Goal: Information Seeking & Learning: Find specific fact

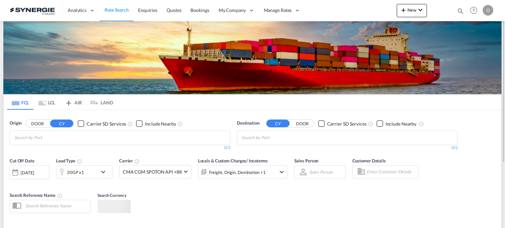
click at [459, 10] on md-icon "icon-magnify" at bounding box center [460, 10] width 7 height 7
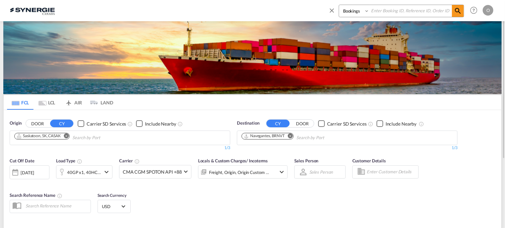
paste input "SYC000014858"
type input "SYC000014858"
click at [367, 10] on select "Bookings Quotes Enquiries" at bounding box center [355, 11] width 32 height 12
select select "Quotes"
click at [339, 5] on select "Bookings Quotes Enquiries" at bounding box center [355, 11] width 32 height 12
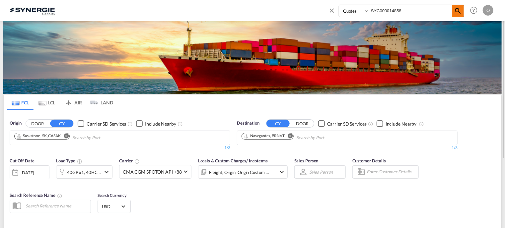
click at [456, 10] on md-icon "icon-magnify" at bounding box center [458, 11] width 8 height 8
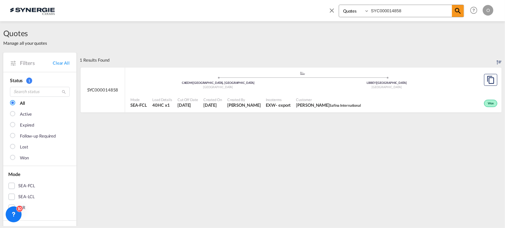
click at [335, 90] on div ".a{fill:#aaa8ad;} .a{fill:#aaa8ad;} CAEDM | [GEOGRAPHIC_DATA], AB [GEOGRAPHIC_D…" at bounding box center [302, 81] width 344 height 20
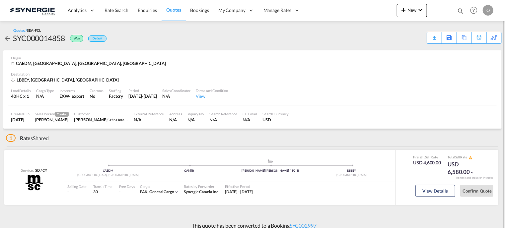
scroll to position [6, 0]
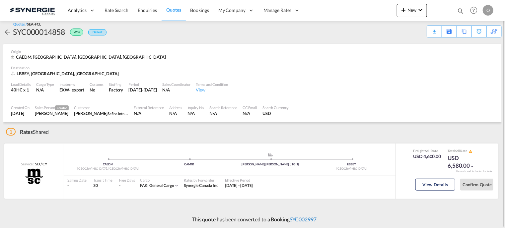
click at [308, 219] on link "SYC002997" at bounding box center [302, 219] width 27 height 6
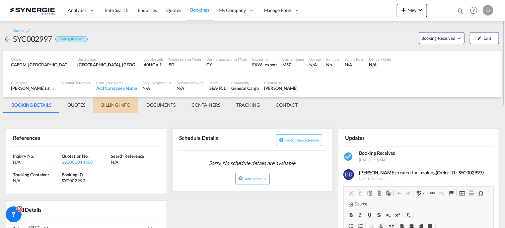
click at [111, 104] on md-tab-item "BILLING INFO" at bounding box center [115, 105] width 45 height 16
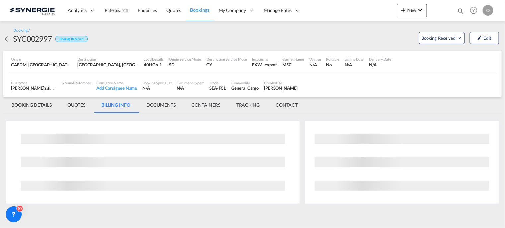
click at [80, 104] on md-tab-item "QUOTES" at bounding box center [76, 105] width 33 height 16
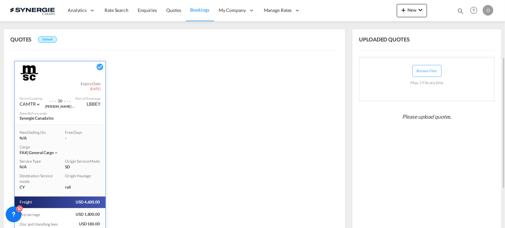
scroll to position [166, 0]
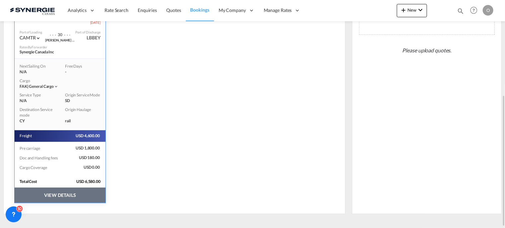
click at [58, 193] on button "VIEW DETAILS" at bounding box center [60, 195] width 91 height 15
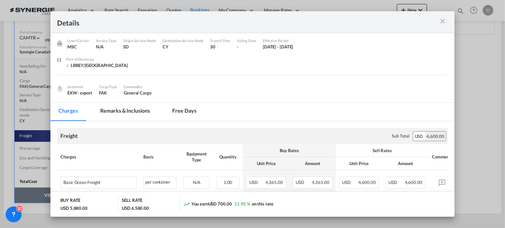
scroll to position [0, 0]
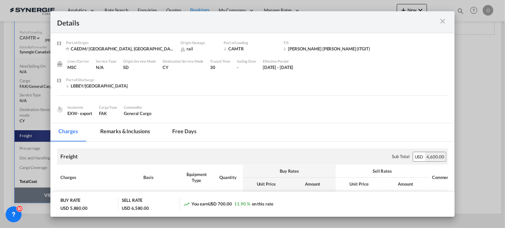
click at [124, 132] on md-tab-item "Remarks & Inclusions" at bounding box center [125, 132] width 65 height 18
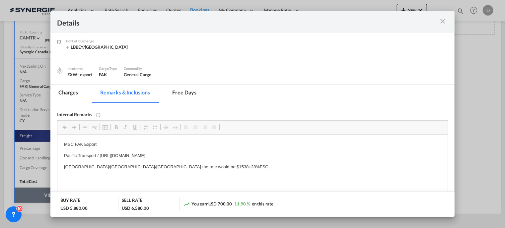
scroll to position [66, 0]
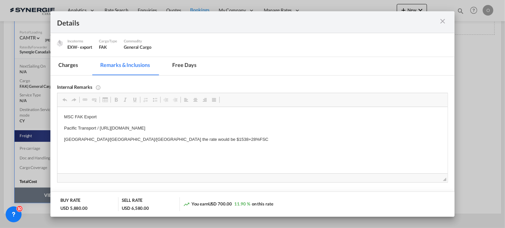
drag, startPoint x: 99, startPoint y: 129, endPoint x: 154, endPoint y: 132, distance: 54.8
drag, startPoint x: 99, startPoint y: 128, endPoint x: 280, endPoint y: 127, distance: 181.4
click at [280, 127] on p "Pacific Transport / https://app.frontapp.com/open/msg_1hcd4h3j?key=SczSraFVP2aB…" at bounding box center [252, 128] width 377 height 7
click at [282, 132] on span "Copy" at bounding box center [286, 131] width 21 height 10
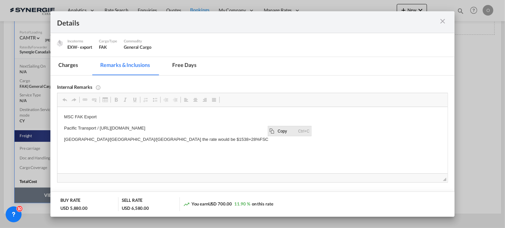
copy p "https://app.frontapp.com/open/msg_1hcd4h3j?key=SczSraFVP2aBElUmLfdL8LKDbZRP_7CC"
click at [244, 133] on span "Copy" at bounding box center [249, 133] width 21 height 10
copy p "https://app.frontapp.com/open/msg_1hcd4h3j?key=SczSraFVP2aBElUmLfdL8LKDbZRP_7CC"
